Goal: Information Seeking & Learning: Learn about a topic

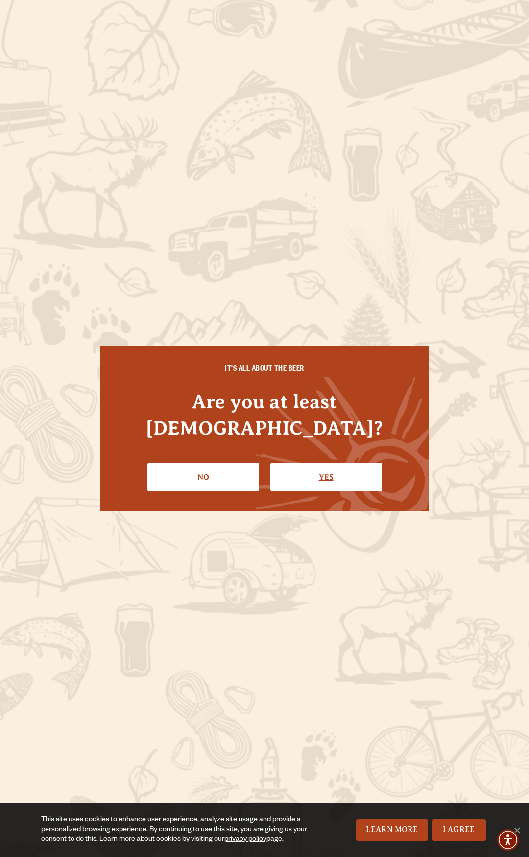
click at [326, 469] on link "Yes" at bounding box center [326, 477] width 112 height 28
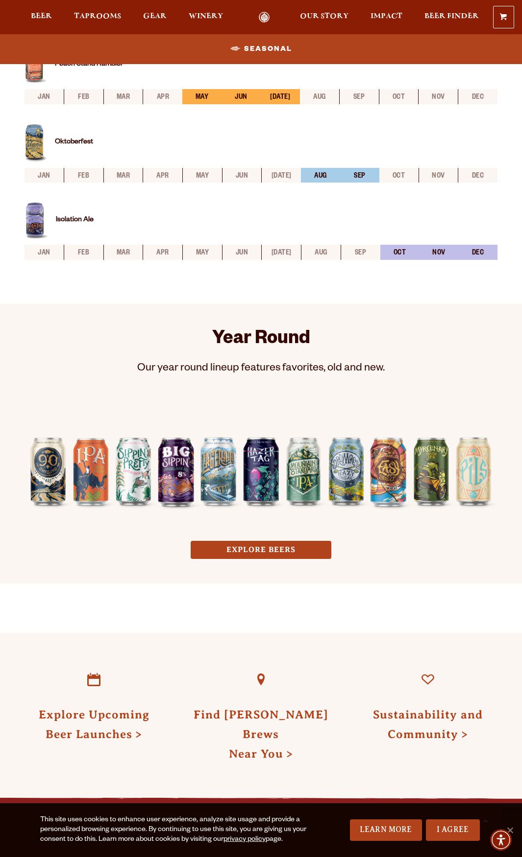
scroll to position [402, 0]
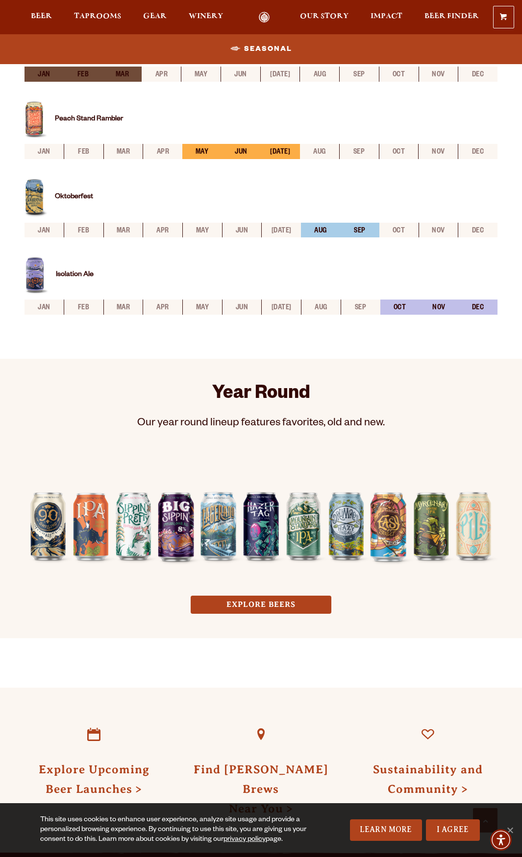
click at [316, 308] on li "aug" at bounding box center [321, 307] width 40 height 15
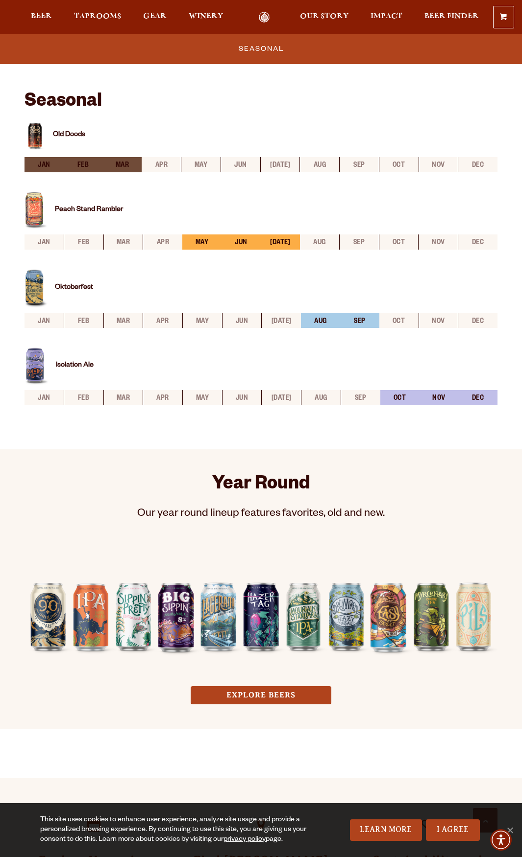
scroll to position [304, 0]
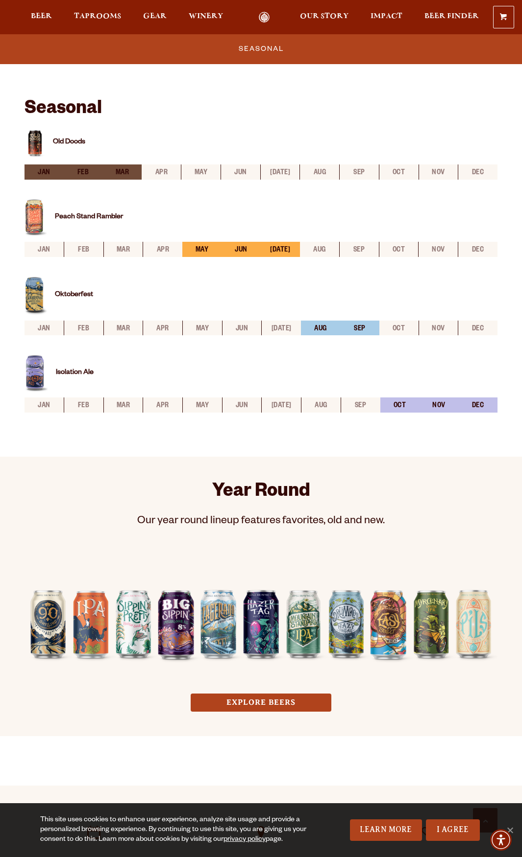
click at [34, 296] on img at bounding box center [35, 296] width 23 height 39
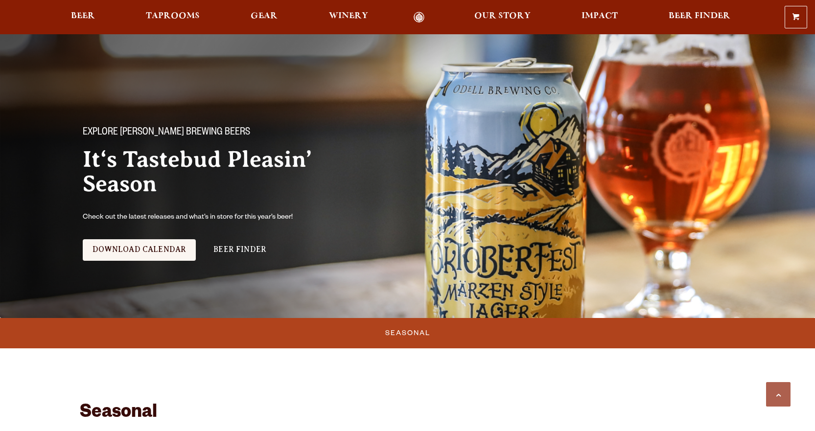
scroll to position [304, 0]
